Goal: Register for event/course

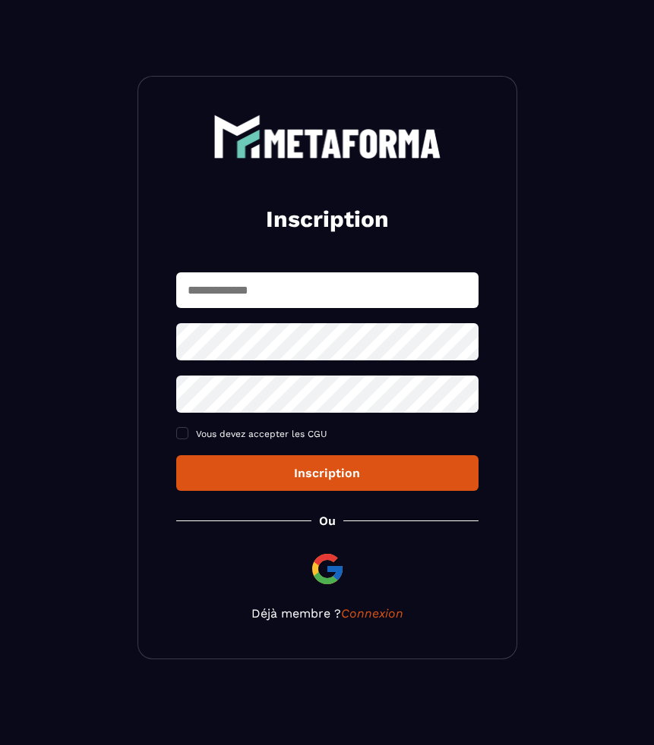
click at [326, 575] on img at bounding box center [327, 569] width 36 height 36
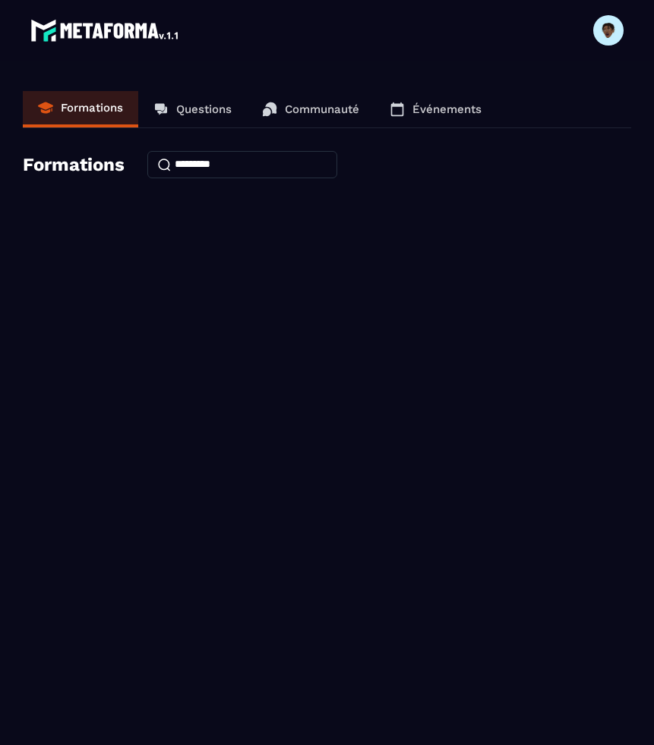
click at [465, 373] on section "Formations Questions Communauté Événements Formations" at bounding box center [327, 406] width 654 height 691
